Goal: Task Accomplishment & Management: Use online tool/utility

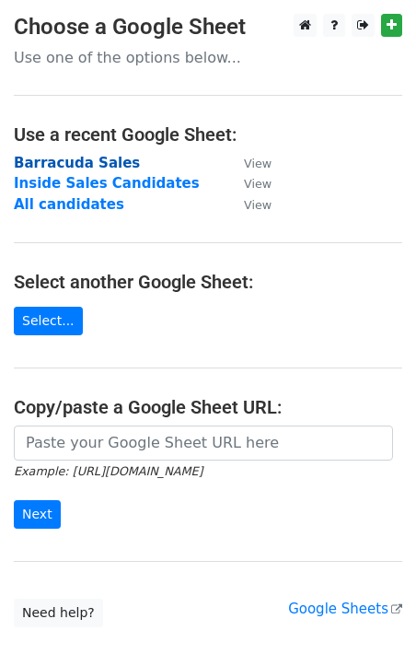
click at [77, 158] on strong "Barracuda Sales" at bounding box center [77, 163] width 126 height 17
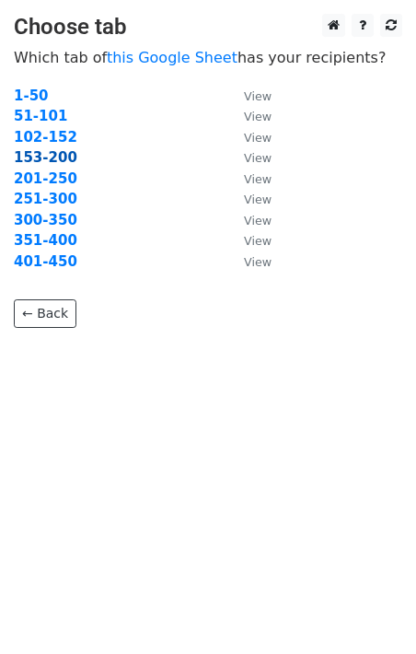
click at [48, 154] on strong "153-200" at bounding box center [46, 157] width 64 height 17
